Goal: Transaction & Acquisition: Purchase product/service

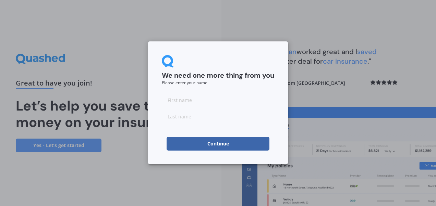
click at [177, 104] on input at bounding box center [218, 100] width 112 height 14
type input "[PERSON_NAME]"
click at [173, 117] on input at bounding box center [218, 117] width 112 height 14
type input "HOWLETT"
click at [300, 107] on div "We need one more thing from you Please enter your name JANE HOWLETT Continue" at bounding box center [218, 103] width 436 height 206
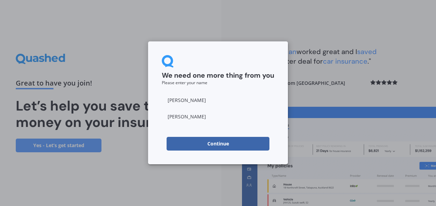
click at [222, 147] on button "Continue" at bounding box center [218, 144] width 103 height 14
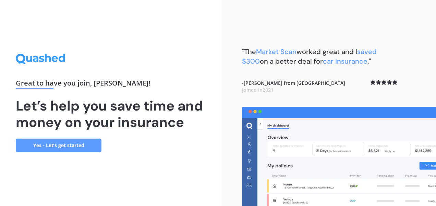
click at [61, 147] on link "Yes - Let’s get started" at bounding box center [59, 146] width 86 height 14
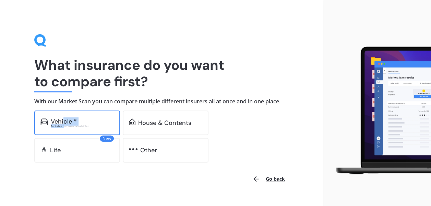
click at [64, 124] on div "Vehicle * Excludes commercial vehicles" at bounding box center [82, 123] width 63 height 10
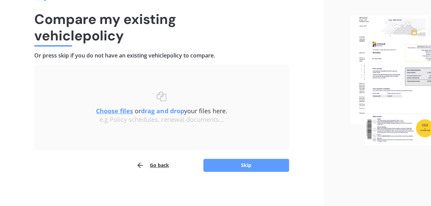
scroll to position [46, 0]
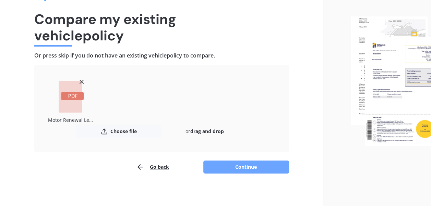
click at [250, 167] on button "Continue" at bounding box center [246, 167] width 86 height 13
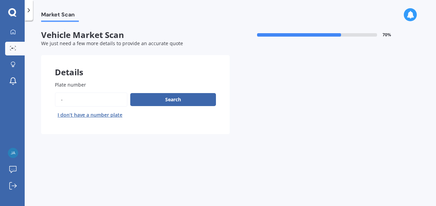
click at [80, 99] on input "Plate number" at bounding box center [91, 100] width 73 height 14
click at [90, 99] on input "Plate number" at bounding box center [91, 100] width 73 height 14
type input "-"
type input "pgh590"
click at [167, 97] on button "Search" at bounding box center [173, 99] width 86 height 13
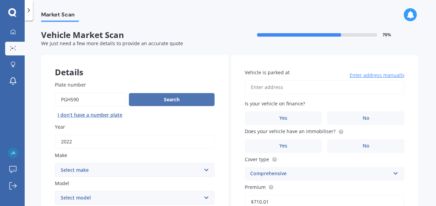
click at [170, 99] on button "Search" at bounding box center [172, 99] width 86 height 13
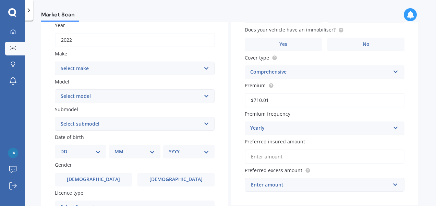
scroll to position [103, 0]
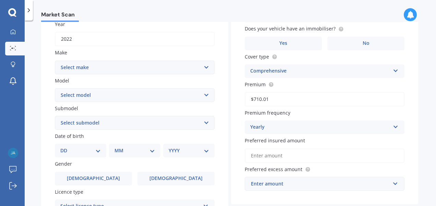
click at [204, 65] on select "Select make AC ALFA ROMEO ASTON MARTIN AUDI AUSTIN BEDFORD Bentley BMW BYD CADI…" at bounding box center [135, 68] width 160 height 14
click at [55, 61] on select "Select make AC ALFA ROMEO ASTON MARTIN AUDI AUSTIN BEDFORD Bentley BMW BYD CADI…" at bounding box center [135, 68] width 160 height 14
click at [207, 67] on select "Select make AC ALFA ROMEO ASTON MARTIN AUDI AUSTIN BEDFORD Bentley BMW BYD CADI…" at bounding box center [135, 68] width 160 height 14
select select "MITSUBISHI"
click at [55, 61] on select "Select make AC ALFA ROMEO ASTON MARTIN AUDI AUSTIN BEDFORD Bentley BMW BYD CADI…" at bounding box center [135, 68] width 160 height 14
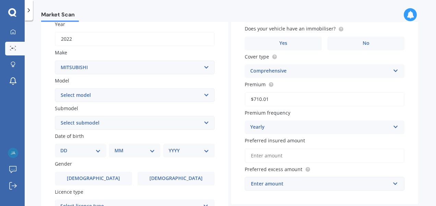
click at [84, 96] on select "Select model 380 Airtrek Aspire ASX Canter Carisma Challenger Challenger Diesel…" at bounding box center [135, 95] width 160 height 14
select select "ECLIPSE CROSS"
click at [55, 89] on select "Select model 380 Airtrek Aspire ASX Canter Carisma Challenger Challenger Diesel…" at bounding box center [135, 95] width 160 height 14
click at [202, 123] on select "Select submodel Black Edition Wagon 5dr CVT 8sp 1.5T PHEV VRX 4WD Hybrid PHEV X…" at bounding box center [135, 123] width 160 height 14
select select "VRX 4WD"
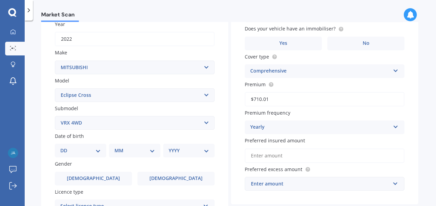
click at [55, 117] on select "Select submodel Black Edition Wagon 5dr CVT 8sp 1.5T PHEV VRX 4WD Hybrid PHEV X…" at bounding box center [135, 123] width 160 height 14
click at [95, 151] on select "DD 01 02 03 04 05 06 07 08 09 10 11 12 13 14 15 16 17 18 19 20 21 22 23 24 25 2…" at bounding box center [80, 151] width 40 height 8
select select "03"
click at [66, 148] on select "DD 01 02 03 04 05 06 07 08 09 10 11 12 13 14 15 16 17 18 19 20 21 22 23 24 25 2…" at bounding box center [80, 151] width 40 height 8
click at [125, 151] on select "MM 01 02 03 04 05 06 07 08 09 10 11 12" at bounding box center [136, 151] width 38 height 8
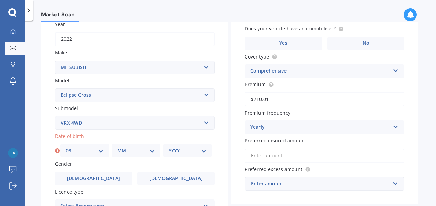
select select "06"
click at [117, 148] on select "MM 01 02 03 04 05 06 07 08 09 10 11 12" at bounding box center [136, 151] width 38 height 8
click at [174, 153] on select "YYYY 2025 2024 2023 2022 2021 2020 2019 2018 2017 2016 2015 2014 2013 2012 2011…" at bounding box center [188, 151] width 38 height 8
select select "1967"
click at [169, 148] on select "YYYY 2025 2024 2023 2022 2021 2020 2019 2018 2017 2016 2015 2014 2013 2012 2011…" at bounding box center [188, 151] width 38 height 8
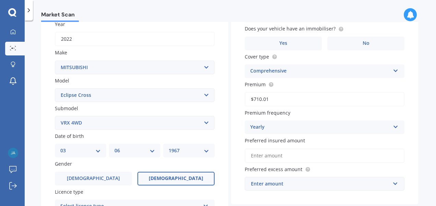
click at [164, 180] on label "Female" at bounding box center [176, 179] width 77 height 14
click at [0, 0] on input "Female" at bounding box center [0, 0] width 0 height 0
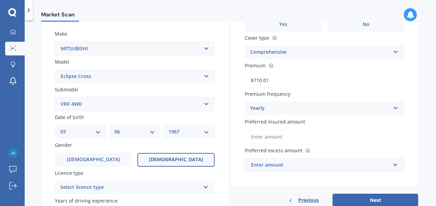
scroll to position [137, 0]
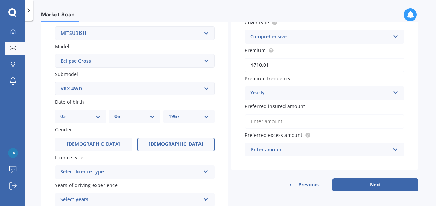
click at [106, 176] on div "Select licence type" at bounding box center [130, 172] width 140 height 8
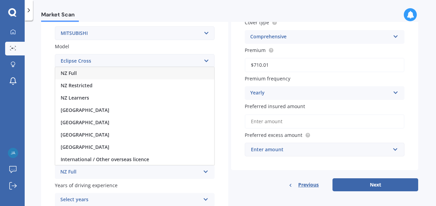
click at [93, 175] on div "NZ Full" at bounding box center [130, 172] width 140 height 8
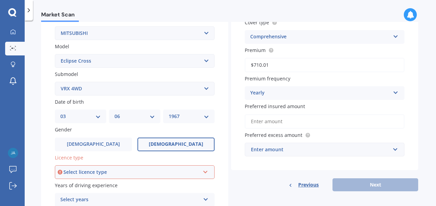
click at [187, 171] on div "Select licence type" at bounding box center [131, 173] width 136 height 8
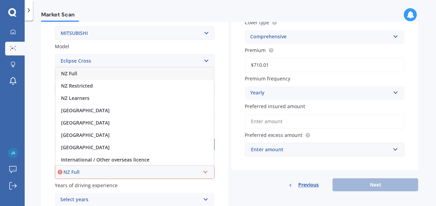
click at [75, 77] on span "NZ Full" at bounding box center [69, 73] width 16 height 7
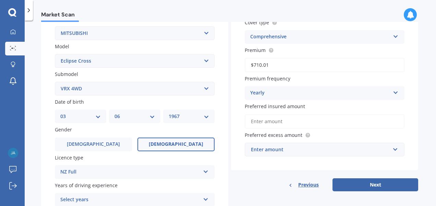
scroll to position [171, 0]
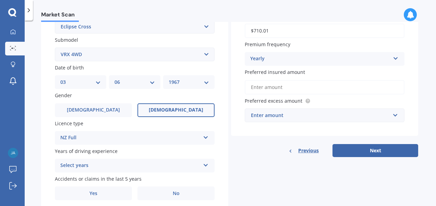
click at [207, 166] on icon at bounding box center [206, 164] width 6 height 5
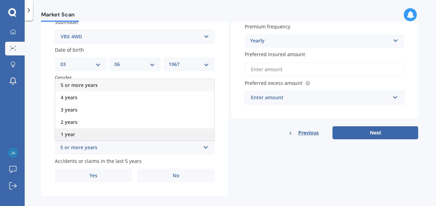
scroll to position [198, 0]
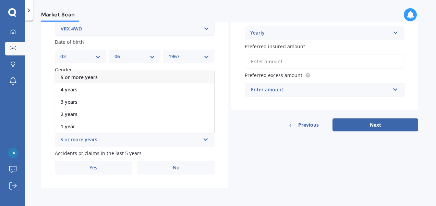
click at [68, 77] on span "5 or more years" at bounding box center [79, 77] width 37 height 7
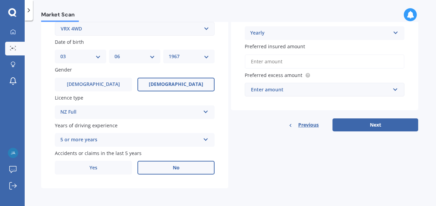
click at [170, 170] on label "No" at bounding box center [176, 168] width 77 height 14
click at [0, 0] on input "No" at bounding box center [0, 0] width 0 height 0
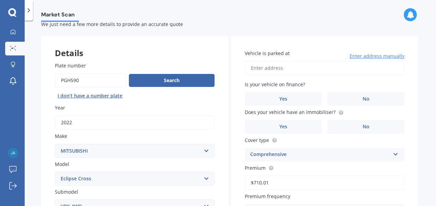
scroll to position [0, 0]
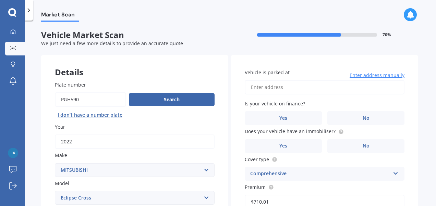
click at [294, 89] on input "Vehicle is parked at" at bounding box center [325, 87] width 160 height 14
type input "36 Soleares Avenue"
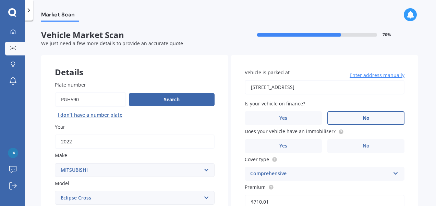
click at [357, 116] on label "No" at bounding box center [365, 118] width 77 height 14
click at [0, 0] on input "No" at bounding box center [0, 0] width 0 height 0
click at [297, 145] on label "Yes" at bounding box center [283, 147] width 77 height 14
click at [0, 0] on input "Yes" at bounding box center [0, 0] width 0 height 0
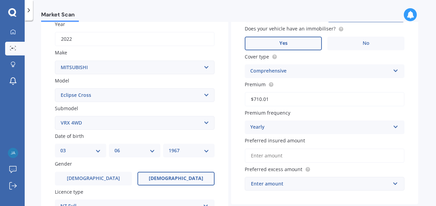
scroll to position [137, 0]
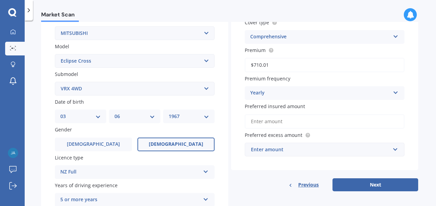
click at [287, 123] on input "Preferred insured amount" at bounding box center [325, 122] width 160 height 14
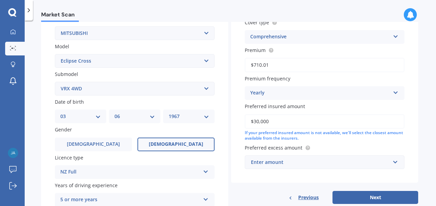
type input "$30,000"
click at [326, 149] on label "Preferred excess amount" at bounding box center [323, 147] width 157 height 7
click at [291, 166] on div "Enter amount" at bounding box center [320, 163] width 139 height 8
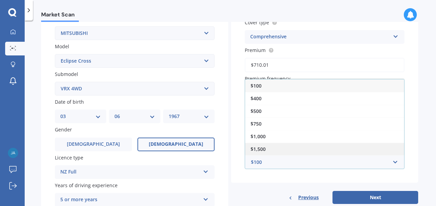
click at [260, 154] on div "$1,500" at bounding box center [324, 149] width 159 height 13
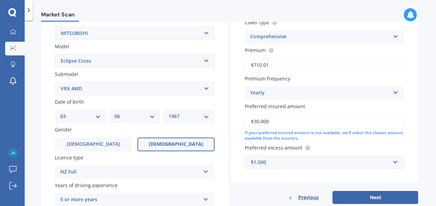
click at [222, 163] on div "Plate number Search I don’t have a number plate Year 2022 Make Select make AC A…" at bounding box center [134, 89] width 187 height 319
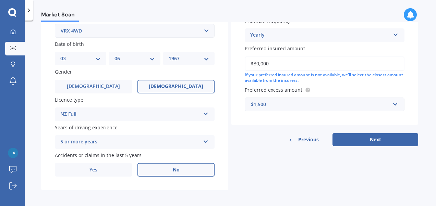
scroll to position [198, 0]
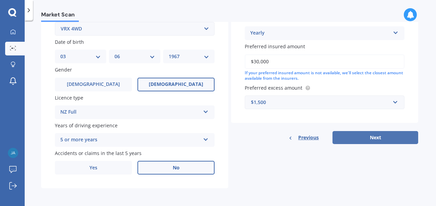
click at [376, 139] on button "Next" at bounding box center [376, 137] width 86 height 13
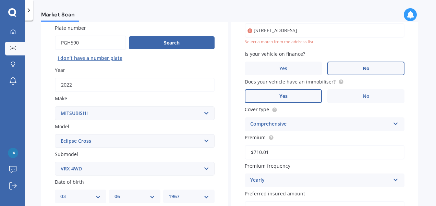
scroll to position [47, 0]
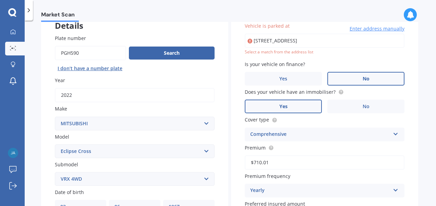
click at [306, 40] on input "36 Soleares Avenue" at bounding box center [325, 41] width 160 height 14
type input "36 Soleares Avenue, Mount Pleasant, Christchurch 8081"
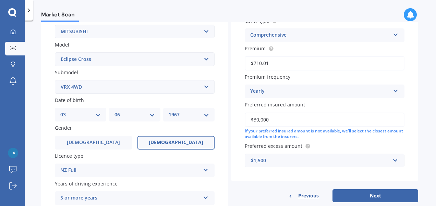
scroll to position [150, 0]
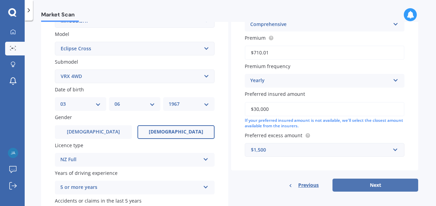
click at [357, 187] on button "Next" at bounding box center [376, 185] width 86 height 13
select select "03"
select select "06"
select select "1967"
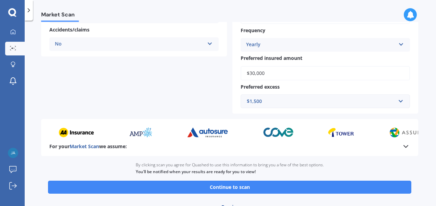
scroll to position [205, 0]
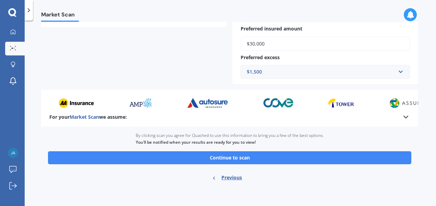
click at [220, 155] on button "Continue to scan" at bounding box center [229, 158] width 363 height 13
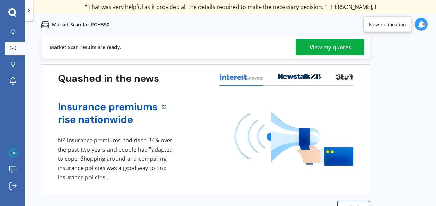
click at [336, 51] on div "View my quotes" at bounding box center [330, 47] width 41 height 16
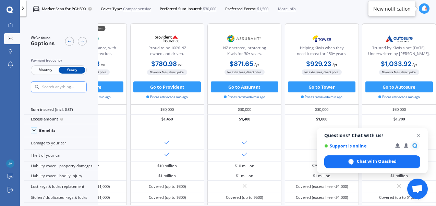
scroll to position [0, 157]
click at [420, 134] on span "Close chat" at bounding box center [419, 136] width 9 height 9
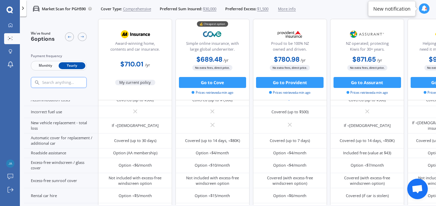
scroll to position [0, 0]
